Goal: Task Accomplishment & Management: Use online tool/utility

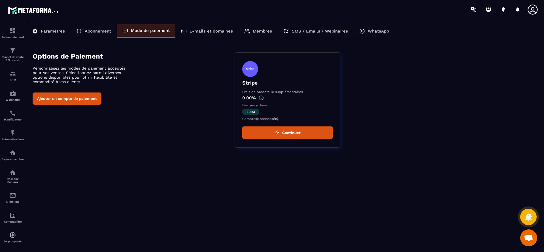
click at [54, 95] on button "Ajouter un compte de paiement" at bounding box center [67, 99] width 69 height 12
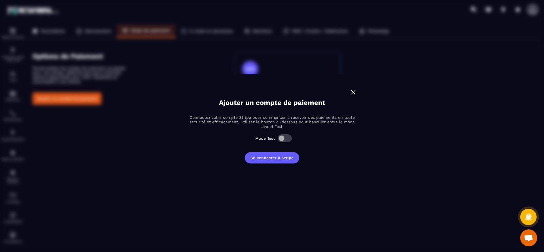
click at [352, 92] on img "Modal window" at bounding box center [352, 92] width 7 height 7
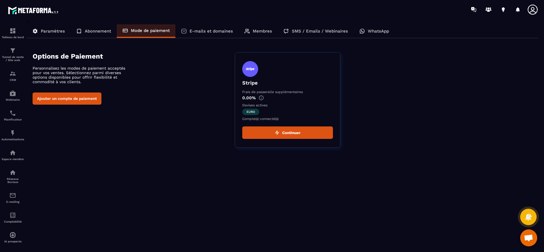
click at [290, 131] on button "Continuer" at bounding box center [287, 133] width 91 height 12
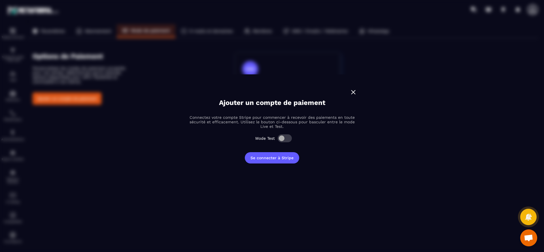
click at [352, 92] on img "Modal window" at bounding box center [352, 92] width 7 height 7
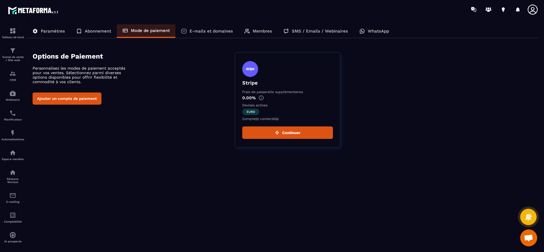
click at [137, 34] on div "Mode de paiement" at bounding box center [146, 31] width 59 height 14
click at [281, 132] on button "Continuer" at bounding box center [287, 133] width 91 height 12
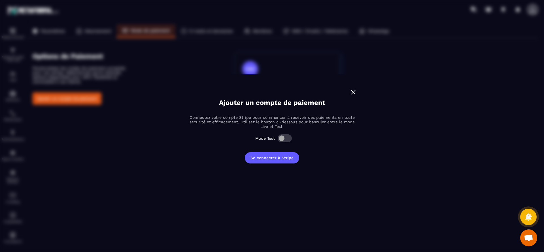
click at [355, 90] on img "Modal window" at bounding box center [352, 92] width 7 height 7
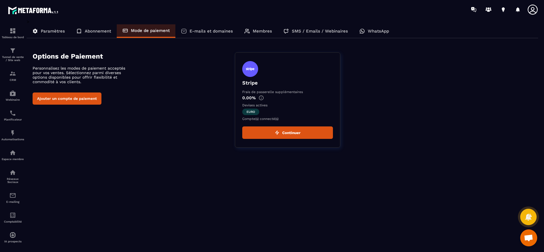
click at [262, 117] on p "Compte(s) connecté(s)" at bounding box center [287, 119] width 91 height 4
click at [262, 104] on p "Devises actives" at bounding box center [287, 105] width 91 height 4
click at [261, 97] on img at bounding box center [260, 97] width 5 height 5
click at [14, 58] on p "Tunnel de vente / Site web" at bounding box center [12, 58] width 23 height 6
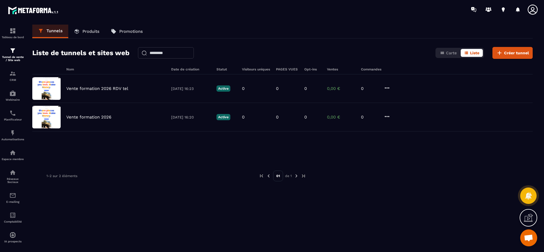
click at [87, 32] on p "Produits" at bounding box center [90, 31] width 17 height 5
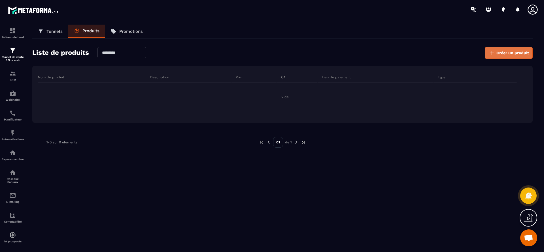
click at [501, 53] on span "Créer un produit" at bounding box center [512, 53] width 33 height 6
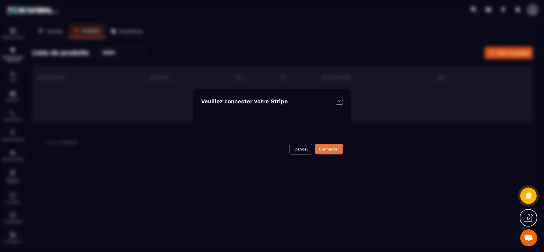
click at [335, 149] on button "Connecter" at bounding box center [329, 149] width 28 height 11
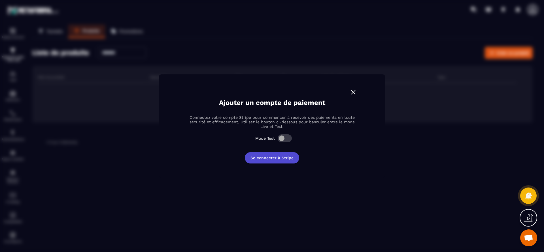
click at [279, 156] on button "Se connecter à Stripe" at bounding box center [272, 157] width 54 height 11
